Goal: Transaction & Acquisition: Download file/media

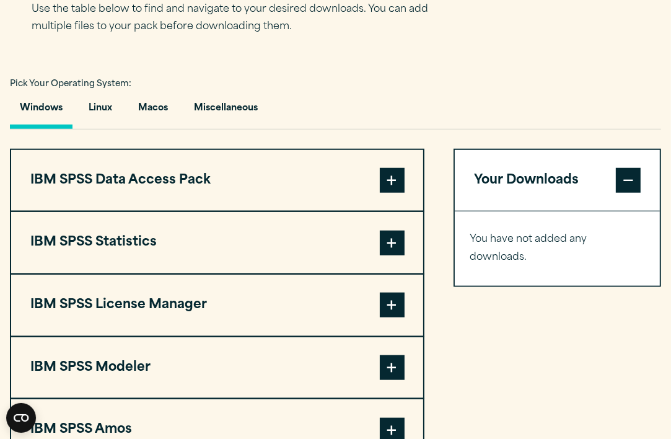
scroll to position [839, 0]
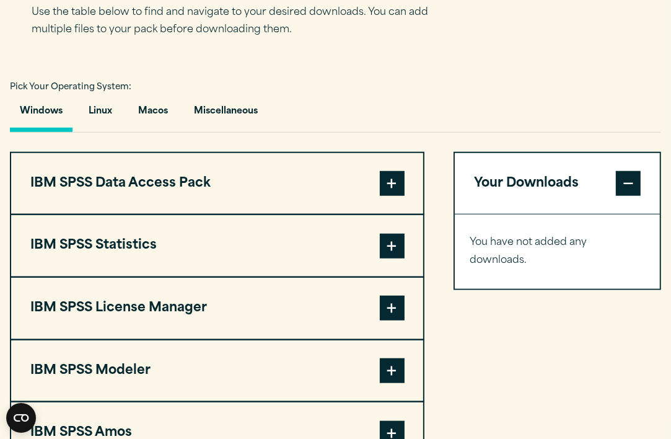
click at [391, 245] on span at bounding box center [392, 246] width 25 height 25
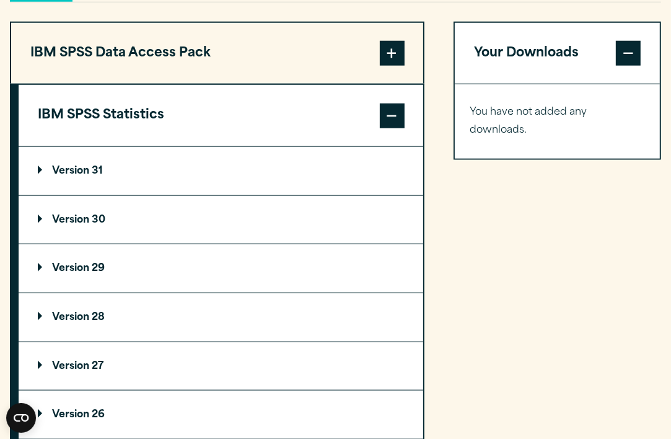
scroll to position [992, 0]
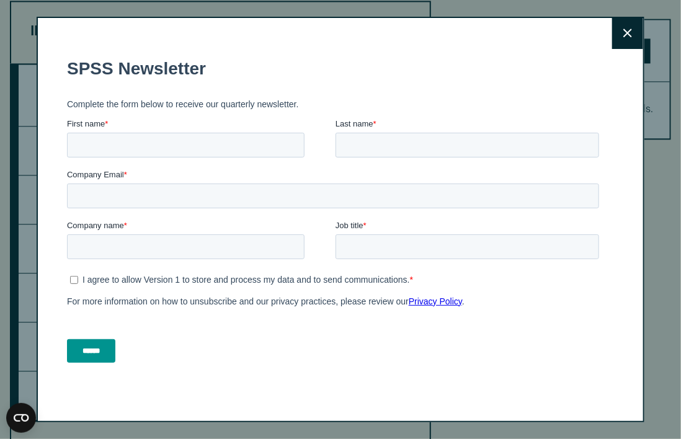
click at [627, 30] on button "Close" at bounding box center [627, 33] width 31 height 31
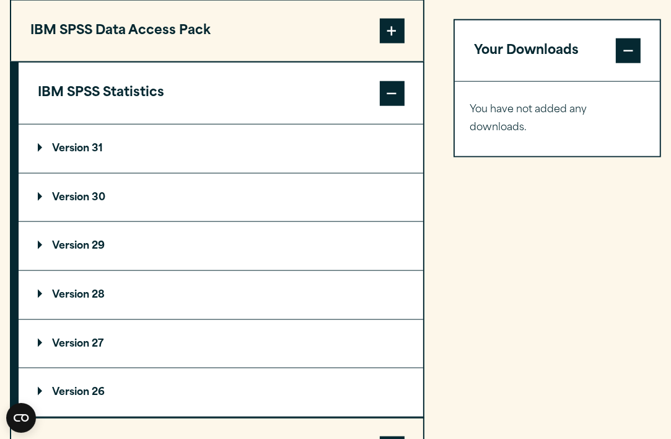
click at [89, 245] on p "Version 29" at bounding box center [71, 246] width 67 height 10
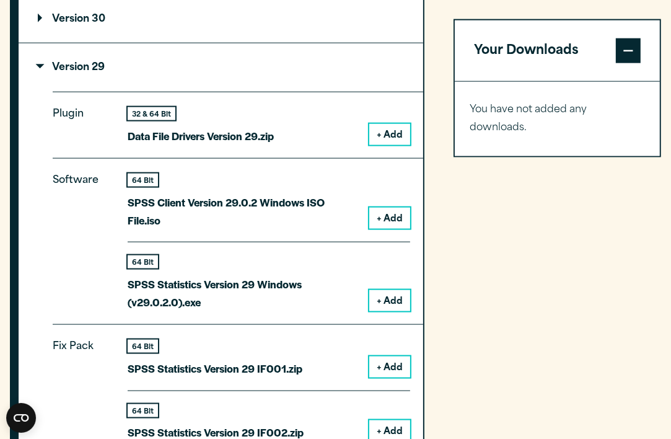
scroll to position [1188, 0]
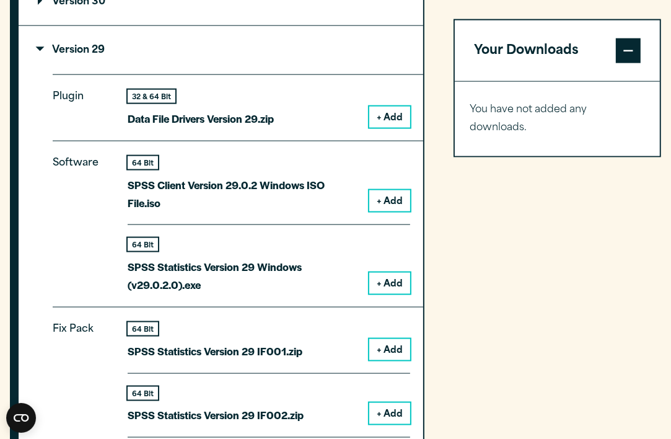
click at [386, 273] on button "+ Add" at bounding box center [389, 283] width 41 height 21
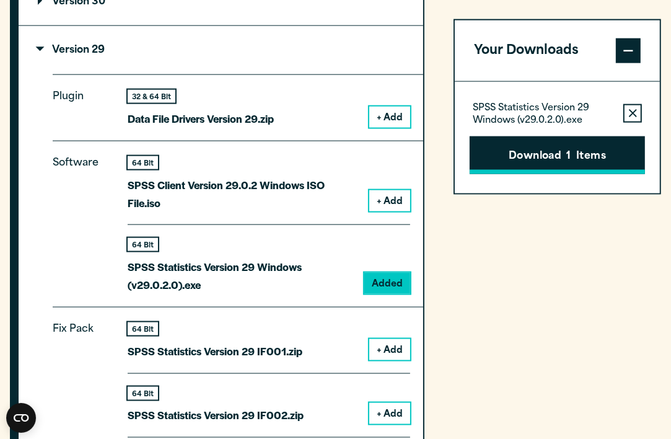
click at [553, 156] on button "Download 1 Items" at bounding box center [557, 155] width 175 height 38
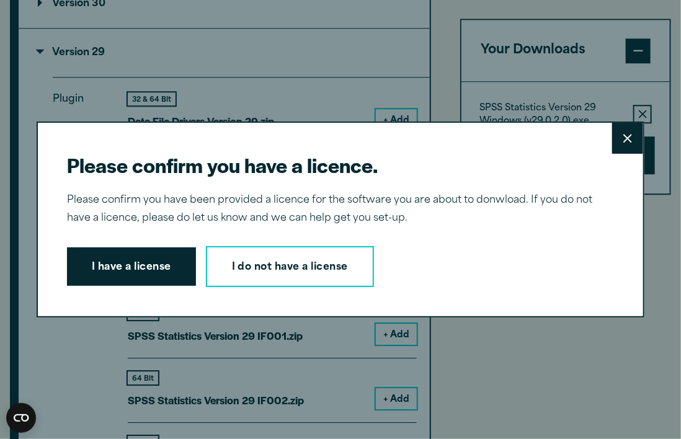
click at [421, 290] on div "Please confirm you have a licence. Close Please confirm you have been provided …" at bounding box center [340, 219] width 607 height 196
click at [164, 263] on button "I have a license" at bounding box center [131, 266] width 129 height 38
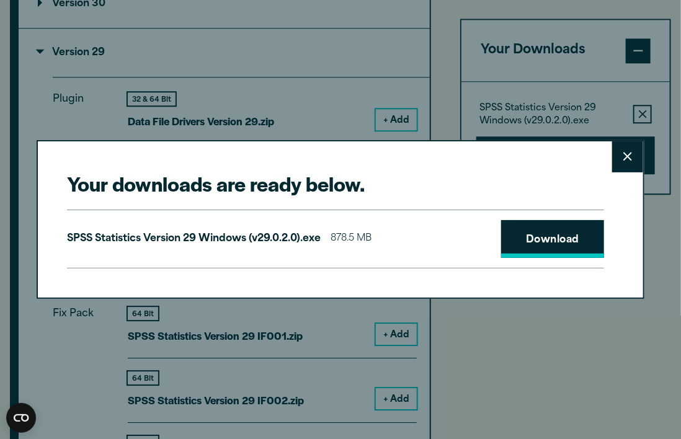
click at [539, 237] on link "Download" at bounding box center [552, 239] width 103 height 38
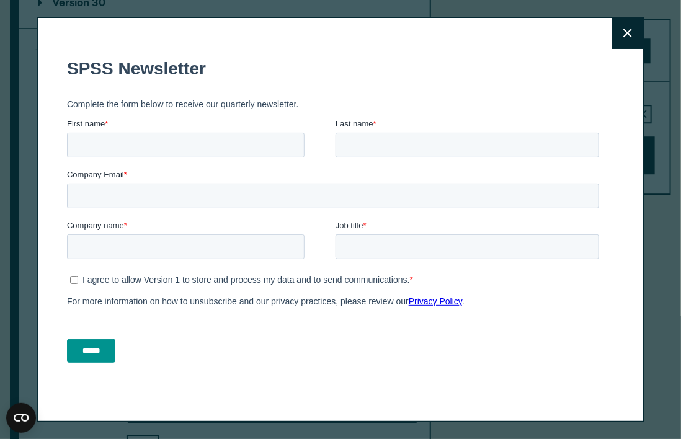
click at [625, 33] on icon at bounding box center [627, 33] width 9 height 9
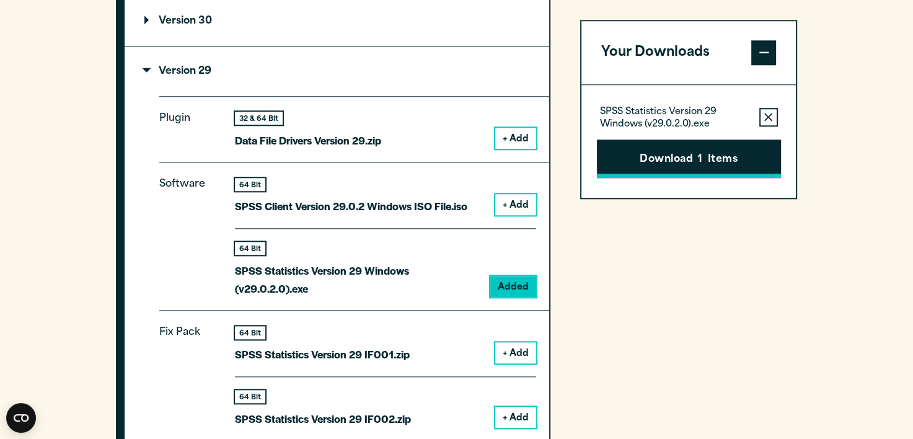
click at [671, 151] on button "Download 1 Items" at bounding box center [689, 158] width 184 height 38
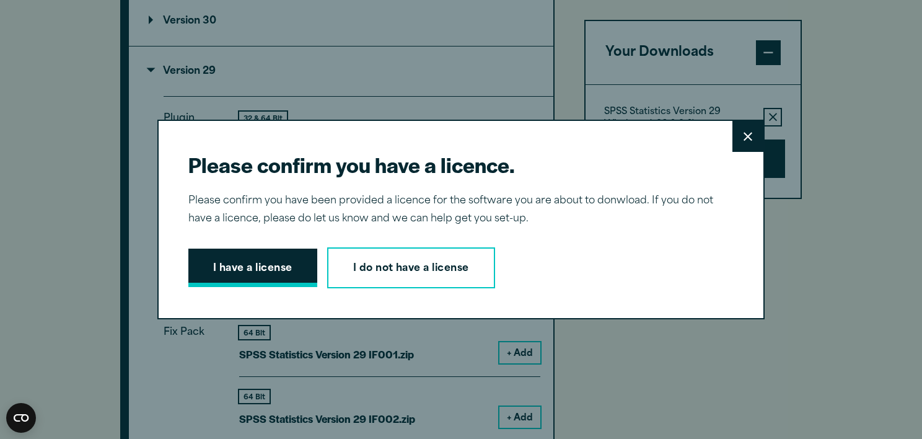
click at [268, 263] on button "I have a license" at bounding box center [252, 268] width 129 height 38
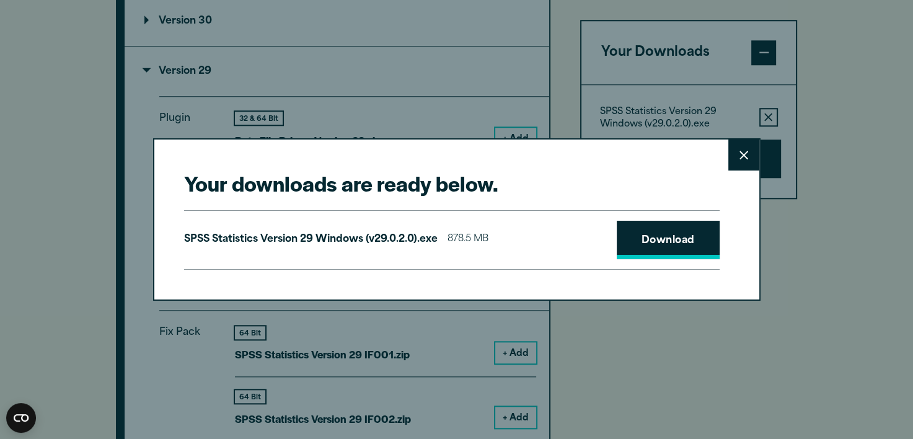
click at [650, 236] on link "Download" at bounding box center [668, 240] width 103 height 38
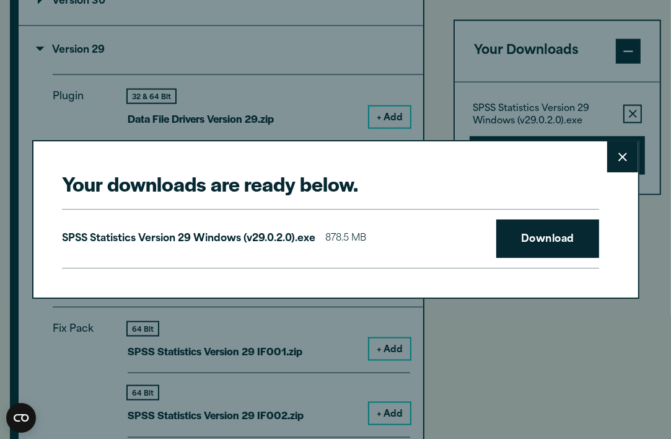
click at [619, 156] on icon at bounding box center [623, 156] width 9 height 9
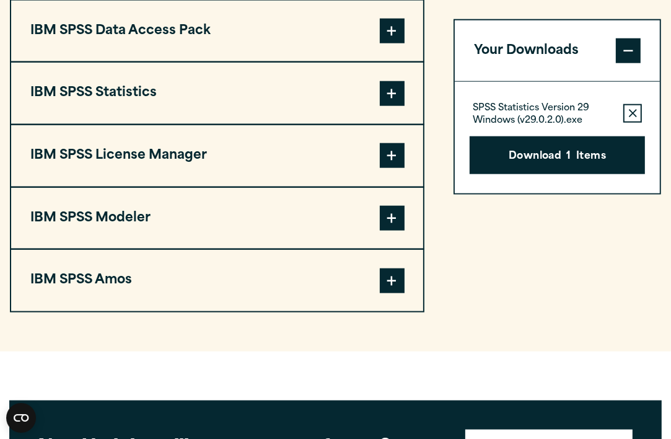
scroll to position [930, 0]
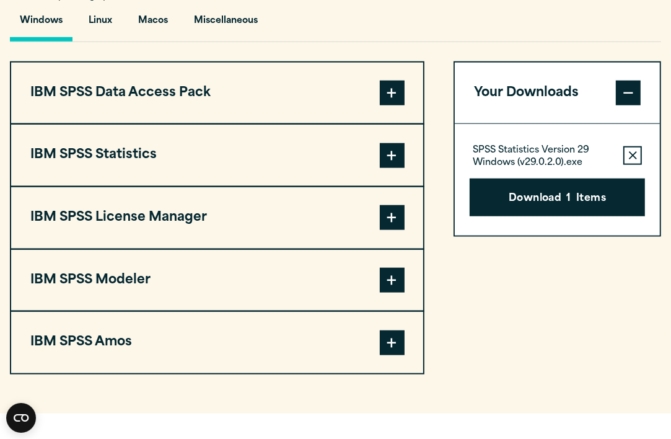
click at [386, 146] on span at bounding box center [392, 155] width 25 height 25
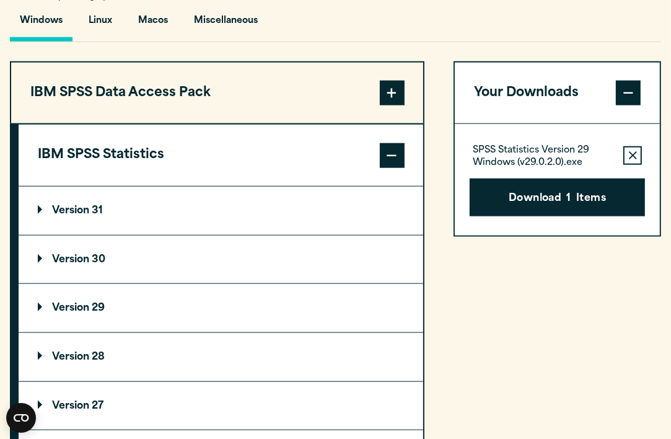
click at [266, 307] on summary "Version 29" at bounding box center [221, 308] width 405 height 48
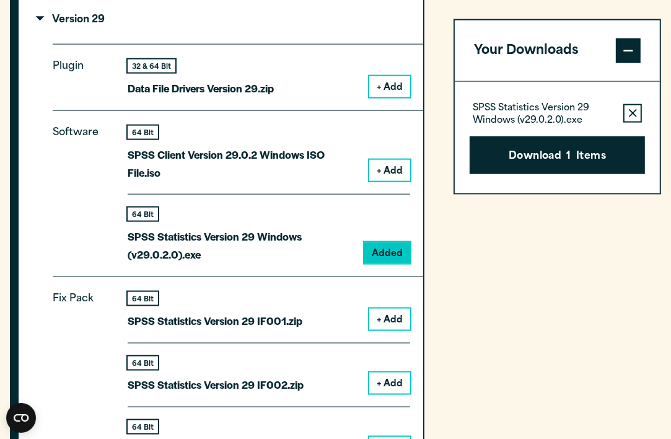
scroll to position [1240, 0]
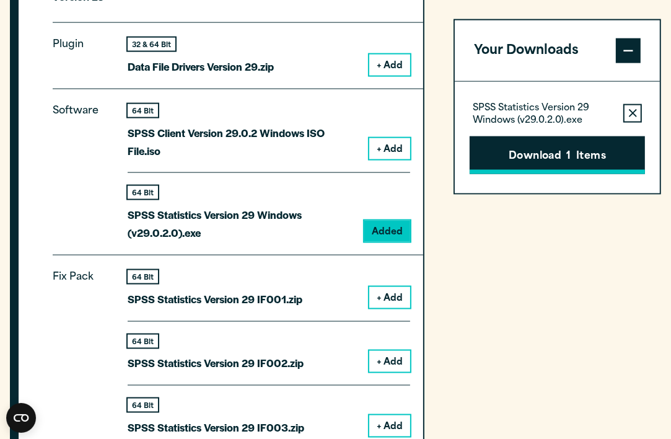
click at [579, 145] on button "Download 1 Items" at bounding box center [557, 155] width 175 height 38
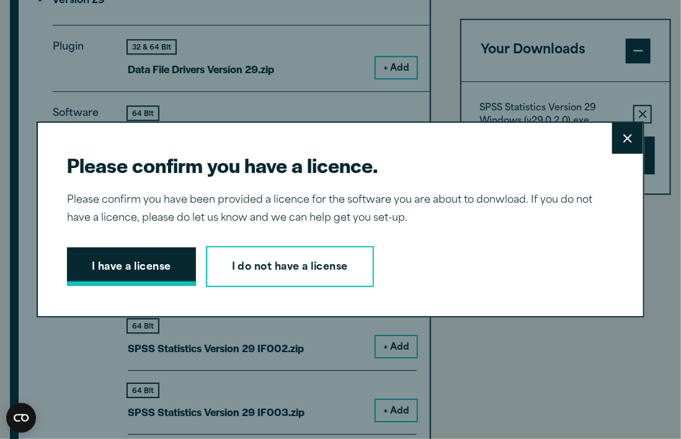
click at [105, 268] on button "I have a license" at bounding box center [131, 266] width 129 height 38
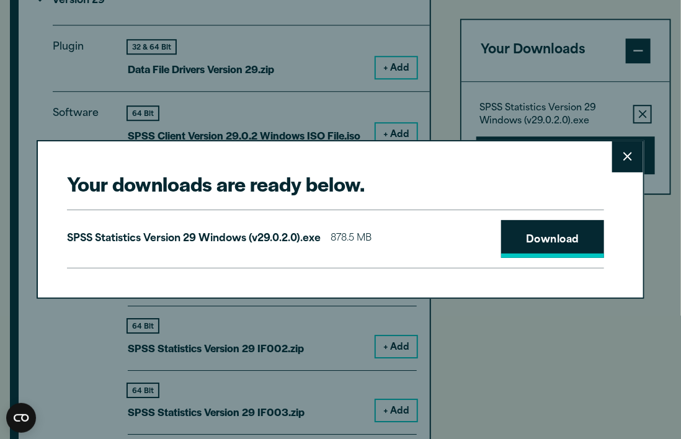
click at [536, 238] on link "Download" at bounding box center [552, 239] width 103 height 38
click at [623, 154] on icon at bounding box center [627, 156] width 9 height 9
